Goal: Find contact information: Find contact information

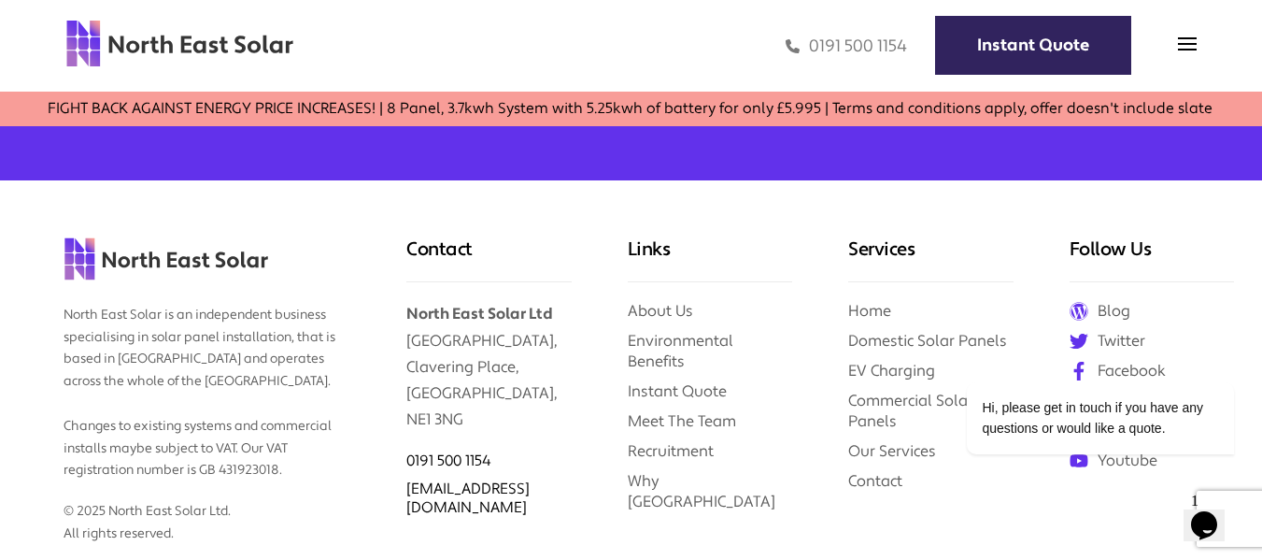
scroll to position [7661, 0]
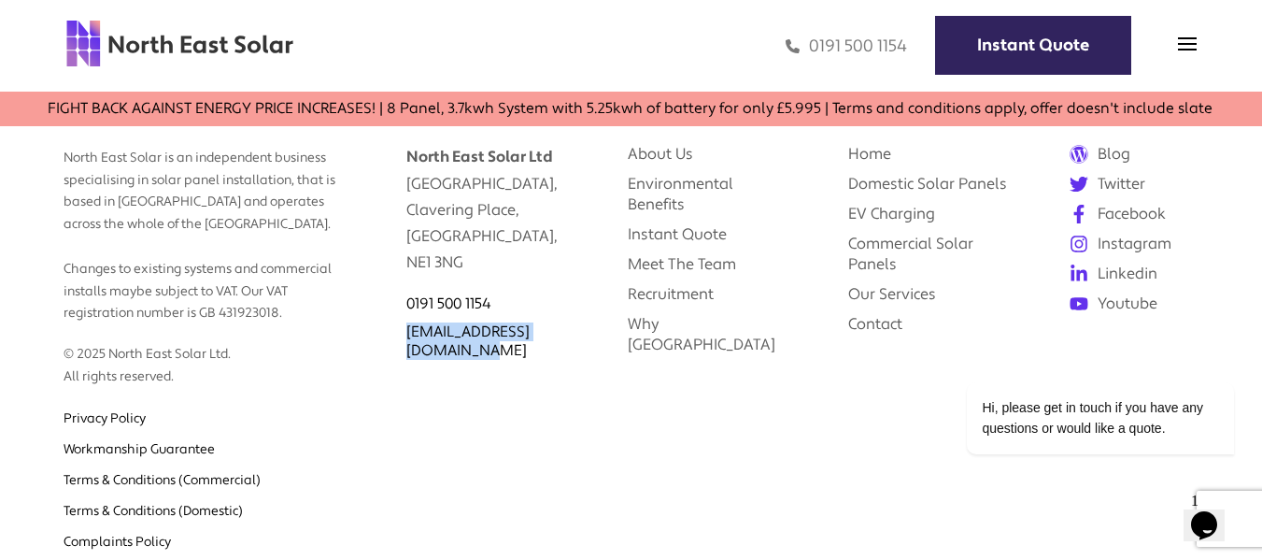
drag, startPoint x: 404, startPoint y: 278, endPoint x: 595, endPoint y: 283, distance: 191.6
click at [595, 283] on div "Contact North East Solar Ltd [GEOGRAPHIC_DATA] 0191 500 1154 [EMAIL_ADDRESS][DO…" at bounding box center [488, 343] width 220 height 640
copy link "[EMAIL_ADDRESS][DOMAIN_NAME]"
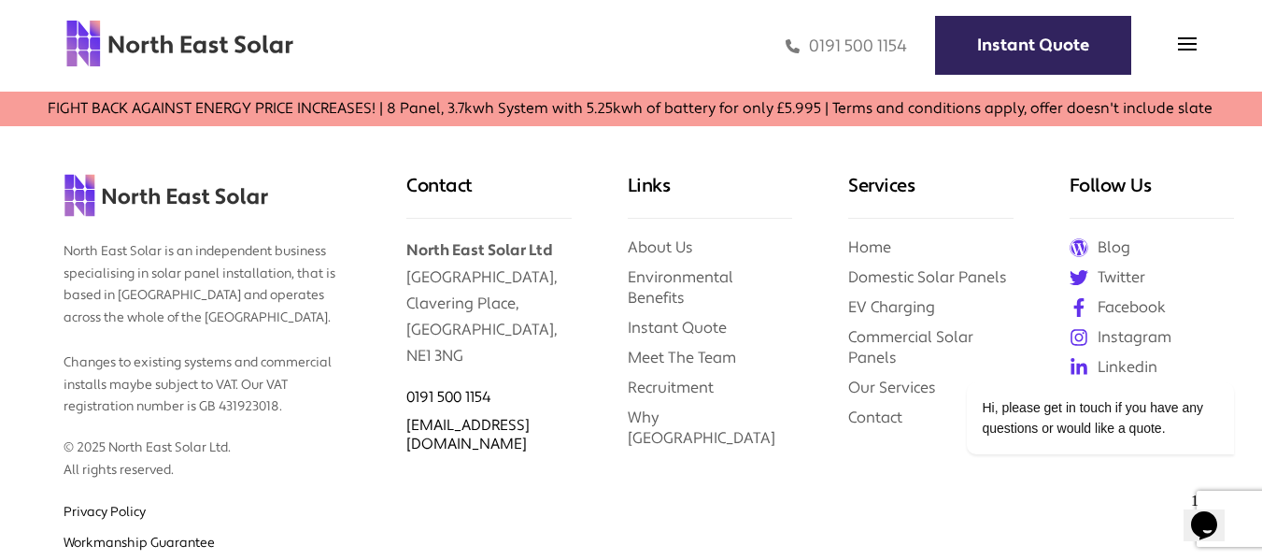
click at [428, 219] on p "North East Solar Ltd [STREET_ADDRESS]" at bounding box center [488, 293] width 164 height 149
click at [428, 219] on p "North East Solar Ltd Clavering House, Clavering Place, Newcastle upon Tyne, NE1…" at bounding box center [488, 293] width 164 height 149
copy p "[GEOGRAPHIC_DATA],"
click at [432, 265] on p "North East Solar Ltd Clavering House, Clavering Place, Newcastle upon Tyne, NE1…" at bounding box center [488, 293] width 164 height 149
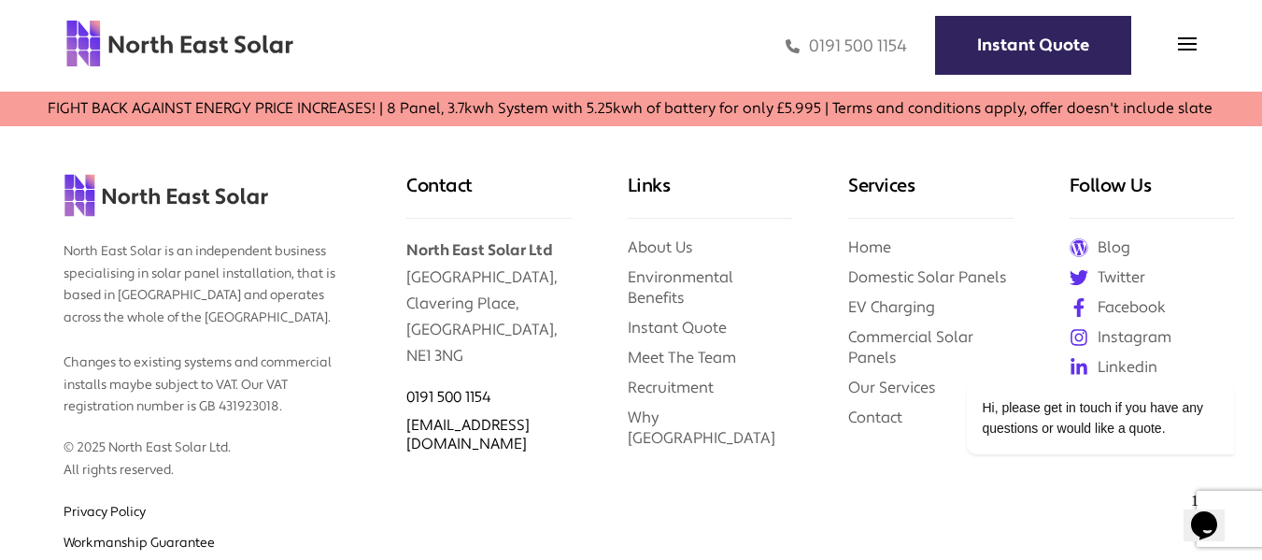
click at [432, 261] on p "North East Solar Ltd Clavering House, Clavering Place, Newcastle upon Tyne, NE1…" at bounding box center [488, 293] width 164 height 149
copy p "Clavering Place,"
click at [442, 270] on p "North East Solar Ltd Clavering House, Clavering Place, Newcastle upon Tyne, NE1…" at bounding box center [488, 293] width 164 height 149
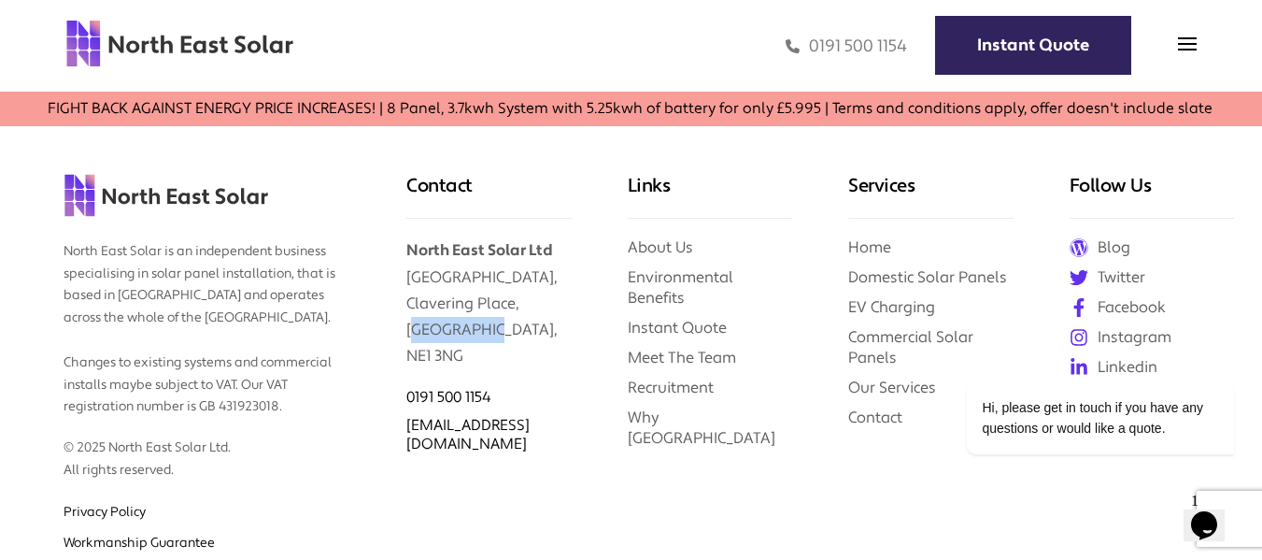
click at [442, 270] on p "North East Solar Ltd Clavering House, Clavering Place, Newcastle upon Tyne, NE1…" at bounding box center [488, 293] width 164 height 149
copy p "[GEOGRAPHIC_DATA],"
click at [447, 303] on p "North East Solar Ltd Clavering House, Clavering Place, Newcastle upon Tyne, NE1…" at bounding box center [488, 293] width 164 height 149
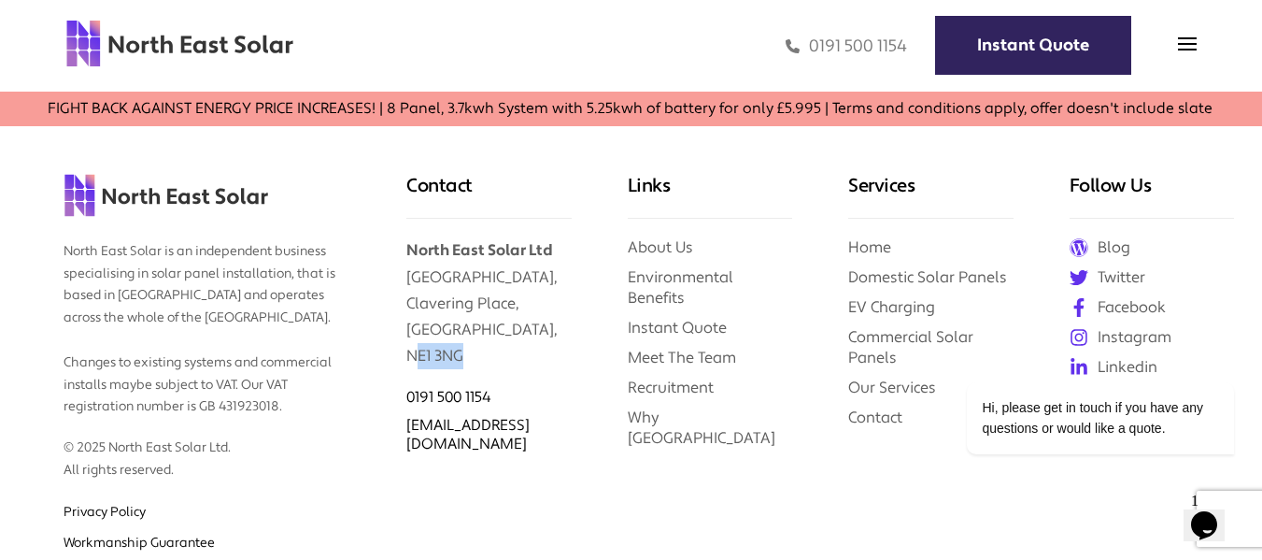
click at [447, 303] on p "North East Solar Ltd Clavering House, Clavering Place, Newcastle upon Tyne, NE1…" at bounding box center [488, 293] width 164 height 149
copy p "NE1 3NG"
drag, startPoint x: 523, startPoint y: 343, endPoint x: 409, endPoint y: 340, distance: 114.0
click at [409, 388] on div "0191 500 1154" at bounding box center [488, 397] width 164 height 19
copy link "0191 500 1154"
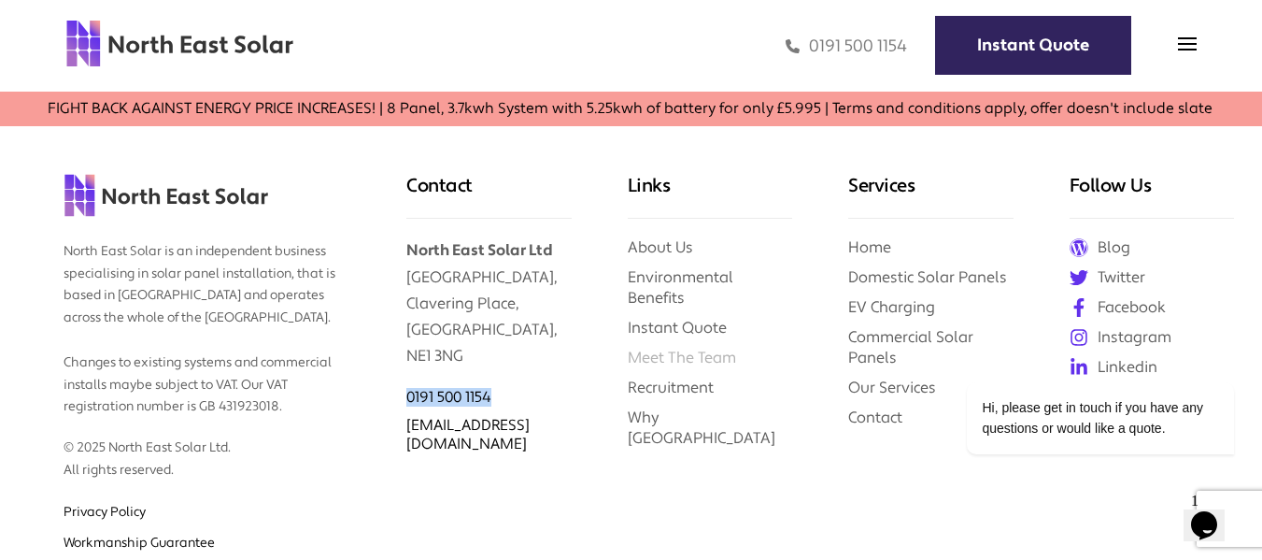
click at [646, 348] on link "Meet The Team" at bounding box center [682, 358] width 108 height 20
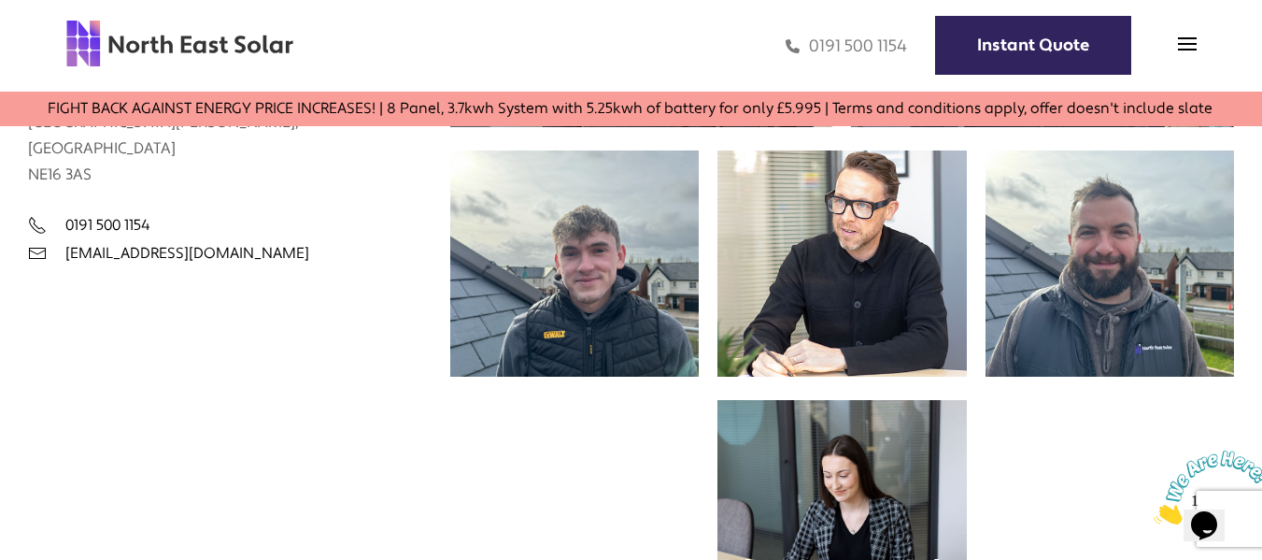
scroll to position [654, 0]
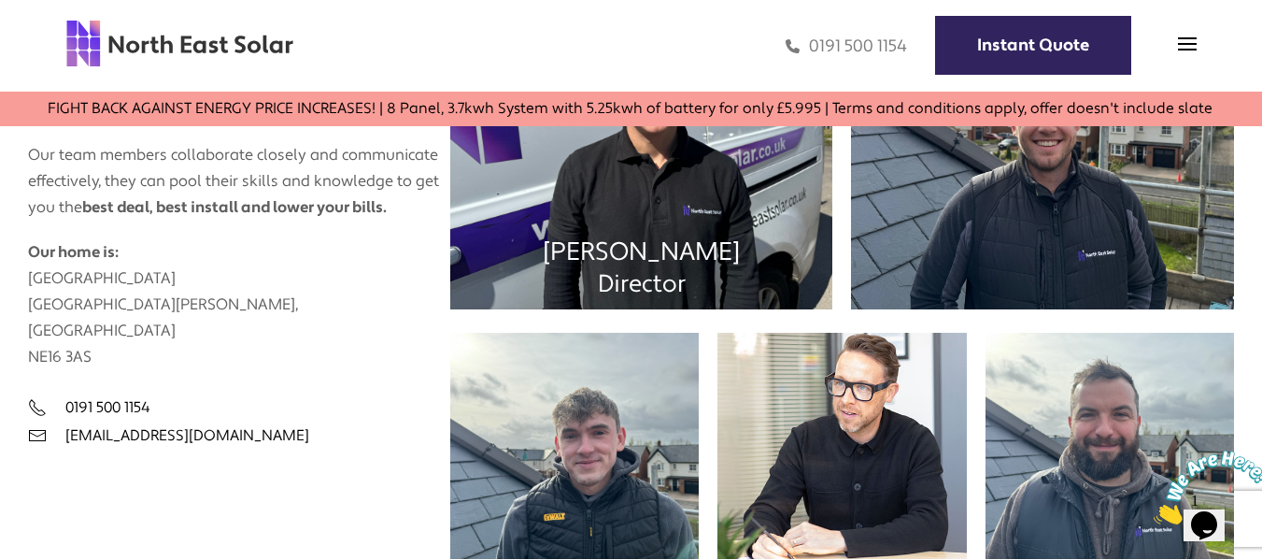
click at [589, 257] on h3 "[PERSON_NAME]" at bounding box center [641, 251] width 197 height 33
drag, startPoint x: 589, startPoint y: 257, endPoint x: 671, endPoint y: 256, distance: 82.2
click at [671, 256] on h3 "[PERSON_NAME]" at bounding box center [641, 251] width 197 height 33
copy h3 "[PERSON_NAME]"
